Goal: Navigation & Orientation: Find specific page/section

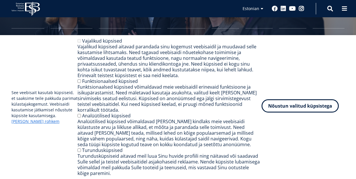
click at [287, 108] on button "Nõustun valitud küpsistega" at bounding box center [300, 105] width 77 height 13
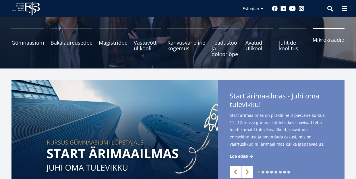
click at [314, 42] on span "Mikrokraadid" at bounding box center [329, 40] width 32 height 6
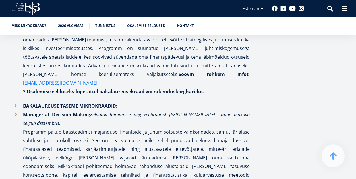
scroll to position [910, 0]
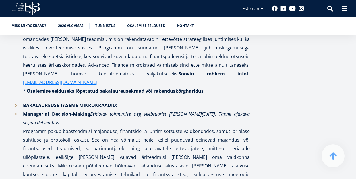
click at [22, 12] on icon "EBS Logo Created with Sketch." at bounding box center [25, 9] width 28 height 14
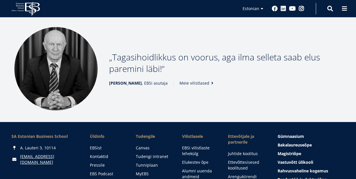
scroll to position [722, 0]
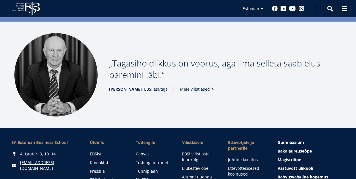
click at [193, 86] on link "Meie vilistlased" at bounding box center [198, 89] width 36 height 6
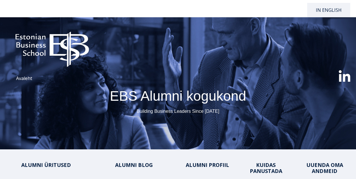
select select "**"
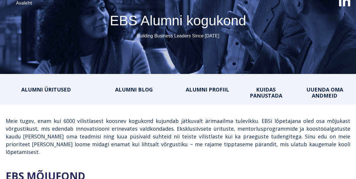
scroll to position [75, 0]
